Goal: Information Seeking & Learning: Learn about a topic

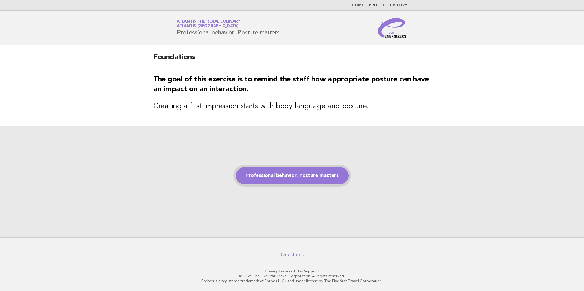
click at [309, 179] on link "Professional behavior: Posture matters" at bounding box center [292, 175] width 113 height 17
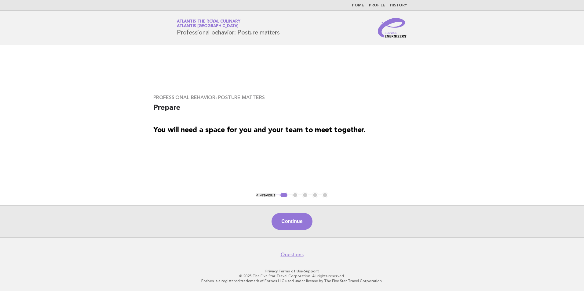
click at [362, 6] on link "Home" at bounding box center [358, 6] width 12 height 4
click at [289, 226] on button "Continue" at bounding box center [291, 221] width 41 height 17
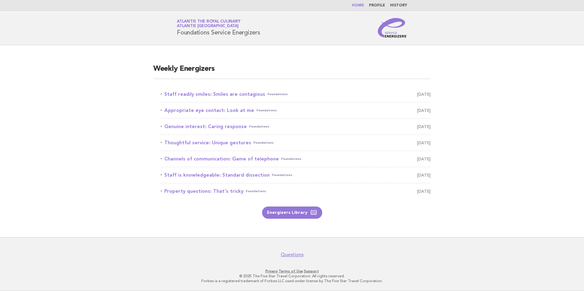
click at [257, 99] on li "Staff readily smiles: Smiles are contagious Foundations August 25" at bounding box center [296, 94] width 270 height 16
drag, startPoint x: 257, startPoint y: 99, endPoint x: 286, endPoint y: 138, distance: 48.3
click at [286, 138] on li "Thoughtful service: Unique gestures Foundations August 28" at bounding box center [296, 143] width 270 height 16
click at [224, 95] on link "Staff readily smiles: Smiles are contagious Foundations August 25" at bounding box center [296, 94] width 270 height 9
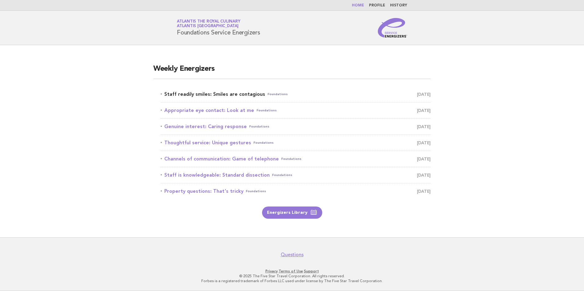
click at [224, 95] on link "Staff readily smiles: Smiles are contagious Foundations August 25" at bounding box center [296, 94] width 270 height 9
click at [319, 107] on link "Appropriate eye contact: Look at me Foundations [DATE]" at bounding box center [296, 110] width 270 height 9
click at [319, 107] on link "Appropriate eye contact: Look at me Foundations August 26" at bounding box center [296, 110] width 270 height 9
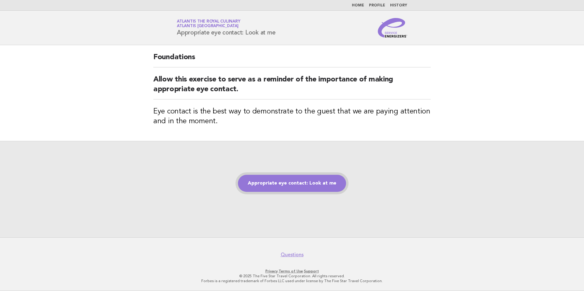
click at [291, 186] on link "Appropriate eye contact: Look at me" at bounding box center [292, 183] width 108 height 17
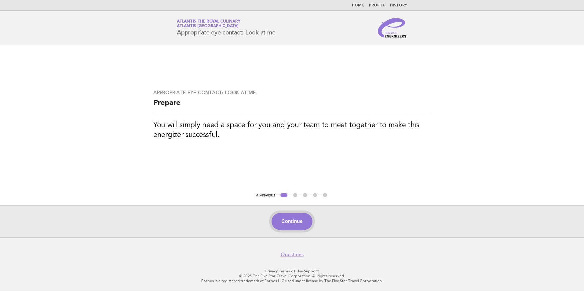
click at [285, 220] on button "Continue" at bounding box center [291, 221] width 41 height 17
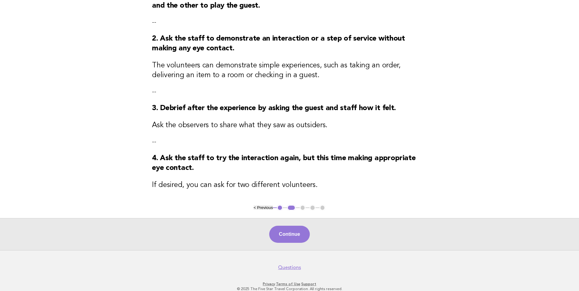
scroll to position [107, 0]
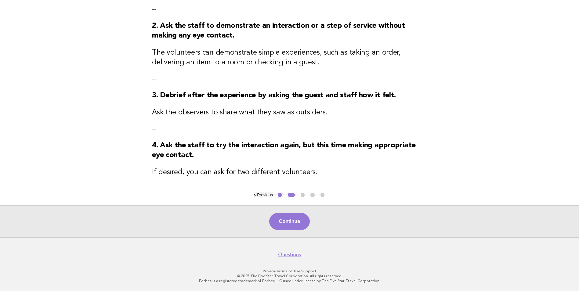
click at [280, 197] on button "1" at bounding box center [280, 195] width 6 height 6
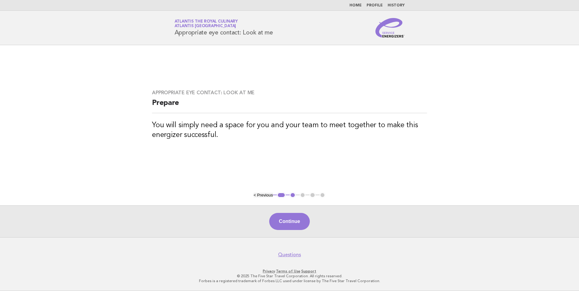
scroll to position [0, 0]
click at [306, 195] on ul "< Previous 1 2 3 4 5" at bounding box center [292, 195] width 72 height 6
click at [295, 195] on button "2" at bounding box center [295, 195] width 6 height 6
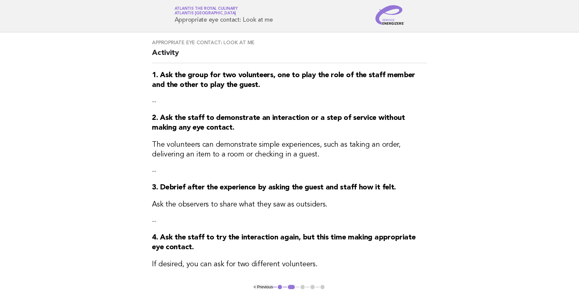
scroll to position [107, 0]
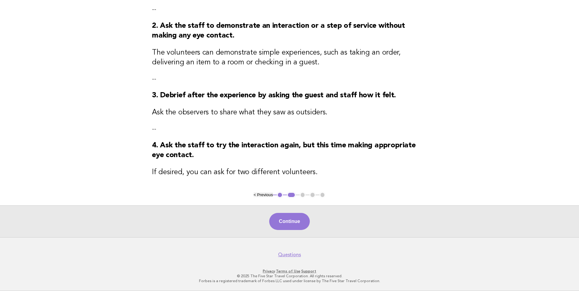
click at [302, 197] on ul "< Previous 1 2 3 4 5" at bounding box center [290, 195] width 72 height 6
click at [295, 219] on button "Continue" at bounding box center [289, 221] width 41 height 17
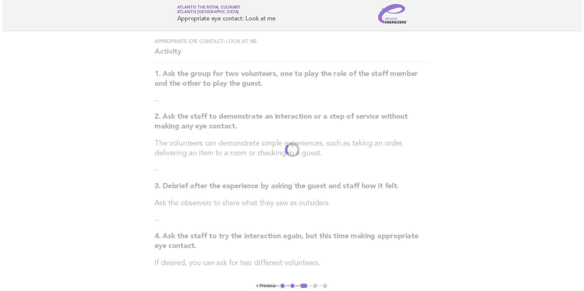
scroll to position [0, 0]
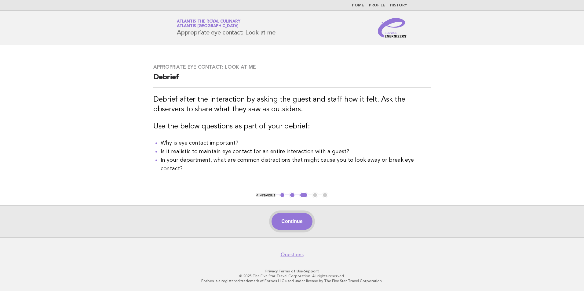
click at [286, 216] on button "Continue" at bounding box center [291, 221] width 41 height 17
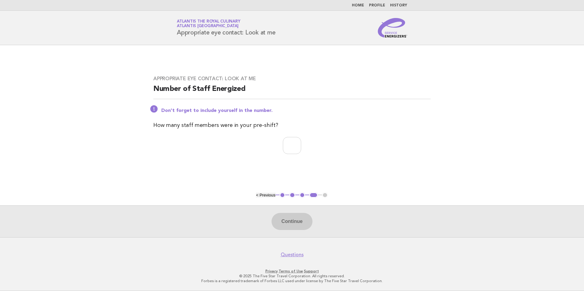
click at [325, 195] on ul "< Previous 1 2 3 4 5" at bounding box center [292, 195] width 72 height 6
click at [306, 220] on div "Continue" at bounding box center [292, 221] width 584 height 32
click at [286, 222] on div "Continue" at bounding box center [292, 221] width 584 height 32
click at [286, 225] on div "Continue" at bounding box center [292, 221] width 584 height 32
click at [286, 224] on div "Continue" at bounding box center [292, 221] width 584 height 32
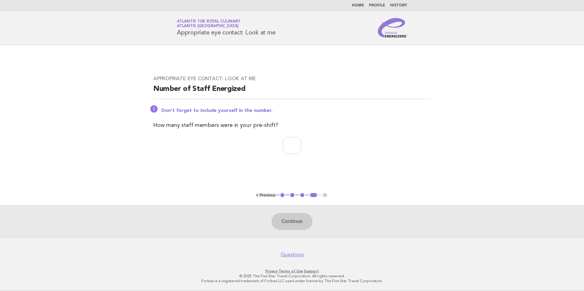
click at [286, 225] on div "Continue" at bounding box center [292, 221] width 584 height 32
click at [286, 227] on div "Continue" at bounding box center [292, 221] width 584 height 32
drag, startPoint x: 286, startPoint y: 226, endPoint x: 287, endPoint y: 239, distance: 12.8
click at [287, 239] on body "Home Profile History Service Energizers Atlantis the Royal Culinary Atlantis Du…" at bounding box center [292, 145] width 584 height 291
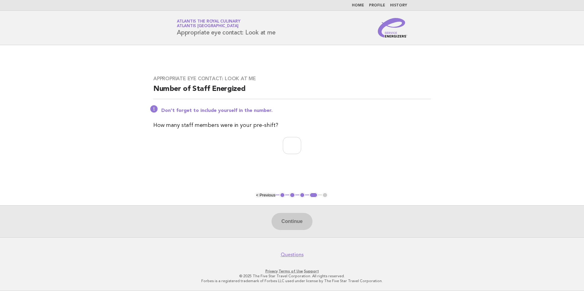
click at [276, 231] on div "Continue" at bounding box center [292, 221] width 584 height 32
click at [324, 196] on ul "< Previous 1 2 3 4 5" at bounding box center [292, 195] width 72 height 6
click at [298, 222] on div "Continue" at bounding box center [292, 221] width 584 height 32
click at [229, 248] on nav "Questions" at bounding box center [292, 251] width 584 height 13
click at [364, 5] on link "Home" at bounding box center [358, 6] width 12 height 4
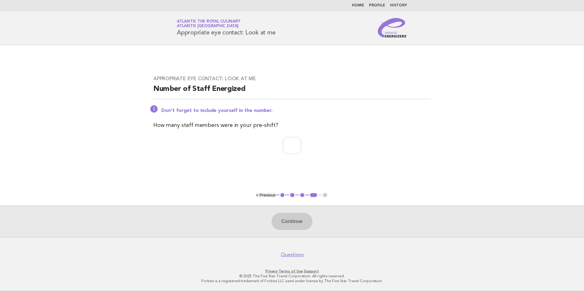
click at [360, 5] on link "Home" at bounding box center [358, 6] width 12 height 4
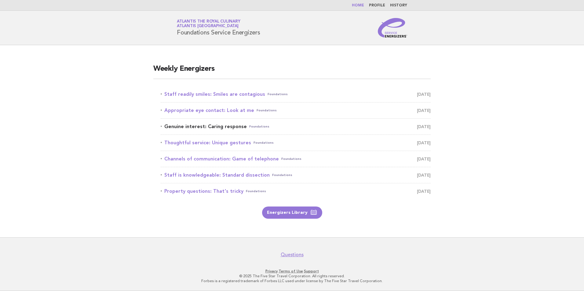
click at [395, 128] on link "Genuine interest: Caring response Foundations August 27" at bounding box center [296, 126] width 270 height 9
click at [394, 140] on link "Thoughtful service: Unique gestures Foundations August 28" at bounding box center [296, 143] width 270 height 9
